Goal: Information Seeking & Learning: Find specific fact

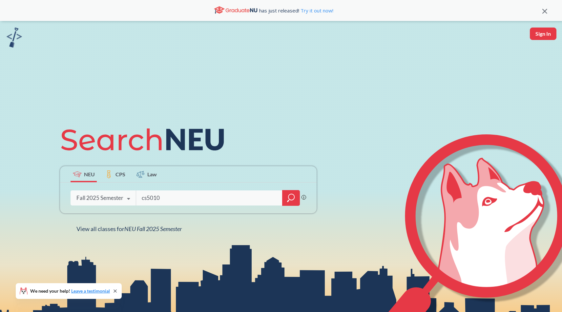
type input "cs5010"
click at [296, 197] on div at bounding box center [291, 198] width 18 height 16
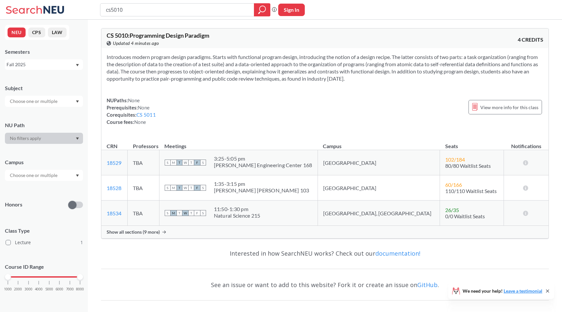
click at [148, 232] on span "Show all sections (9 more)" at bounding box center [133, 232] width 53 height 6
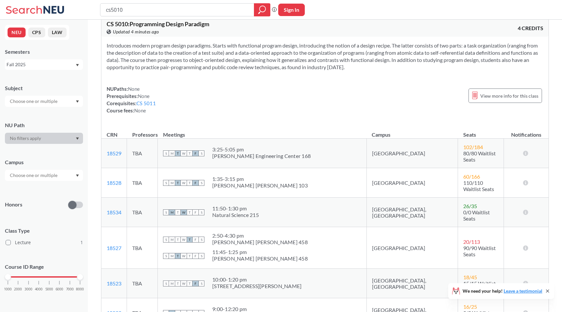
scroll to position [12, 0]
click at [271, 255] on div "[PERSON_NAME] [PERSON_NAME] 458" at bounding box center [259, 258] width 95 height 7
click at [247, 238] on div "[PERSON_NAME] [PERSON_NAME] 458" at bounding box center [259, 241] width 95 height 7
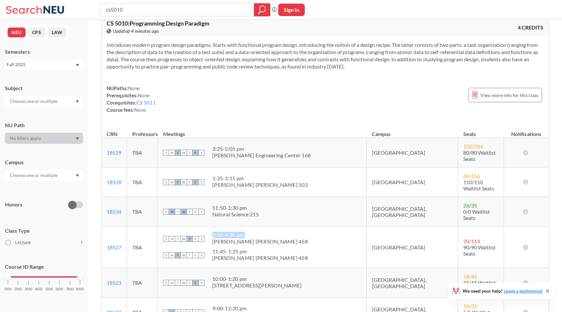
click at [247, 238] on div "[PERSON_NAME] [PERSON_NAME] 458" at bounding box center [259, 241] width 95 height 7
click at [274, 232] on div "2:50 - 4:30 pm [PERSON_NAME] [PERSON_NAME] 458" at bounding box center [259, 239] width 95 height 14
click at [258, 255] on div "[PERSON_NAME] [PERSON_NAME] 458" at bounding box center [259, 258] width 95 height 7
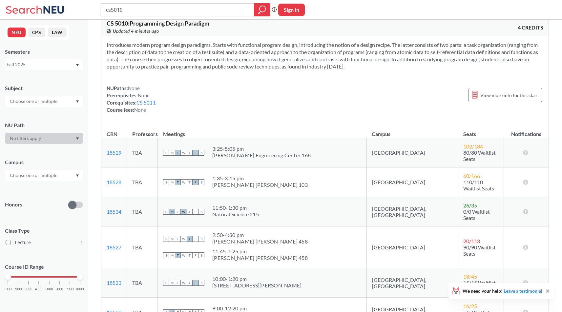
click at [273, 255] on div "[PERSON_NAME] [PERSON_NAME] 458" at bounding box center [259, 258] width 95 height 7
click at [259, 248] on div "11:45 - 1:25 pm" at bounding box center [259, 251] width 95 height 7
click at [281, 248] on div "S M T W T F S 11:45 - 1:25 pm [PERSON_NAME] [PERSON_NAME] 458" at bounding box center [262, 255] width 198 height 14
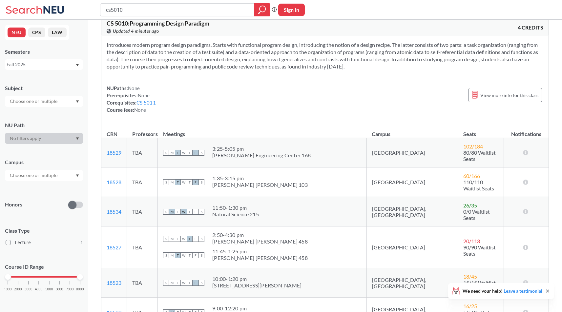
click at [263, 232] on div "2:50 - 4:30 pm" at bounding box center [259, 235] width 95 height 7
click at [270, 248] on div "11:45 - 1:25 pm" at bounding box center [259, 251] width 95 height 7
drag, startPoint x: 240, startPoint y: 223, endPoint x: 287, endPoint y: 238, distance: 49.2
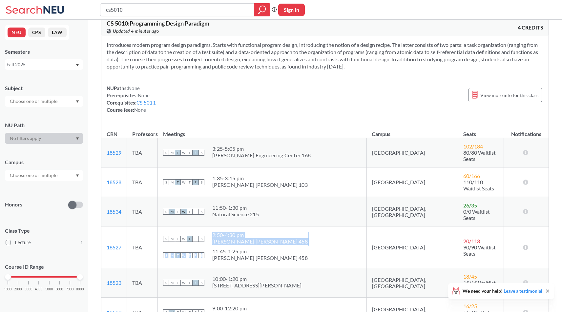
click at [290, 238] on td "S M T W T F S 2:50 - 4:30 pm [PERSON_NAME] [PERSON_NAME] 458 S M T W T F S 11:4…" at bounding box center [262, 248] width 209 height 42
click at [280, 248] on div "S M T W T F S 11:45 - 1:25 pm [PERSON_NAME] [PERSON_NAME] 458" at bounding box center [262, 255] width 198 height 14
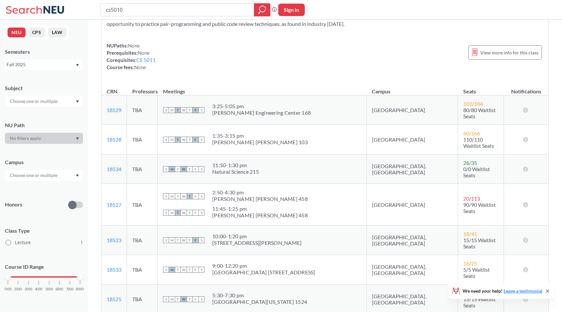
scroll to position [65, 0]
